Goal: Find specific page/section: Find specific page/section

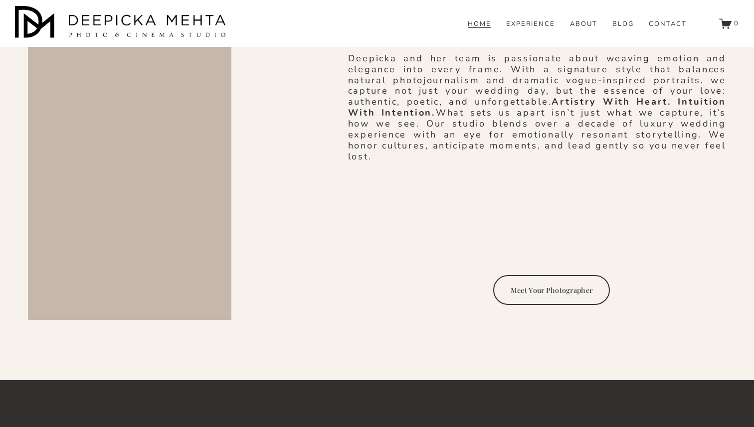
scroll to position [1600, 0]
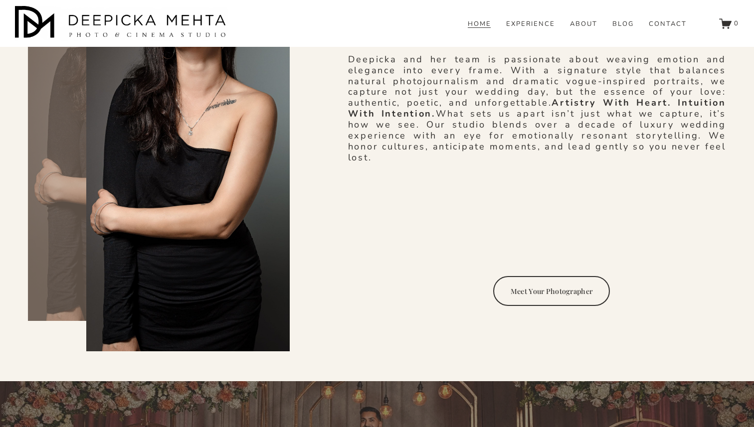
click at [538, 276] on link "Meet Your Photographer" at bounding box center [551, 291] width 116 height 30
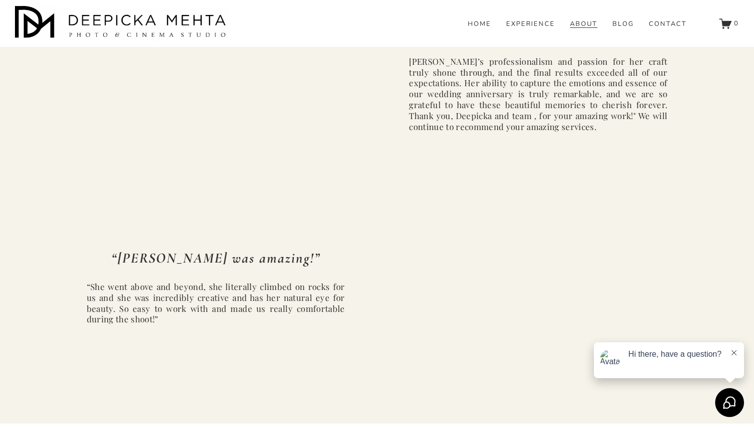
scroll to position [2821, 0]
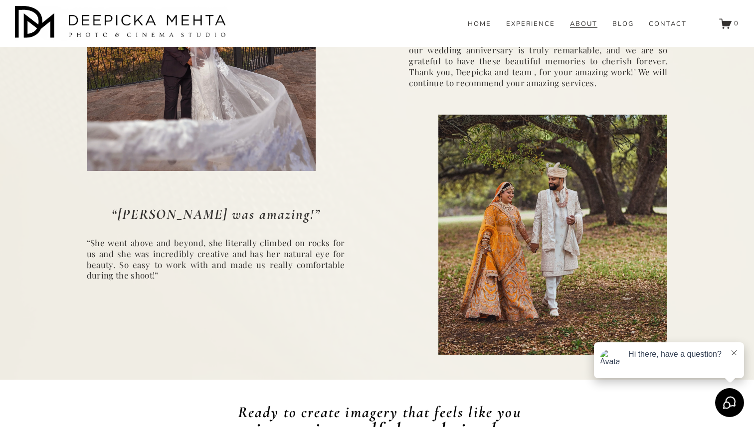
click at [736, 351] on icon at bounding box center [734, 353] width 5 height 5
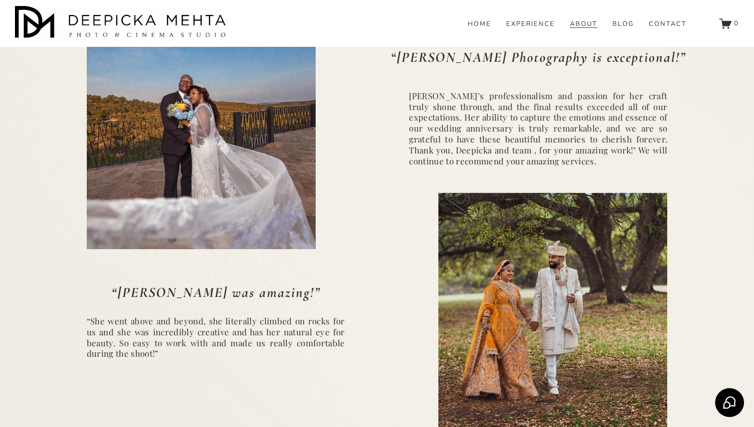
scroll to position [2731, 0]
